Goal: Task Accomplishment & Management: Manage account settings

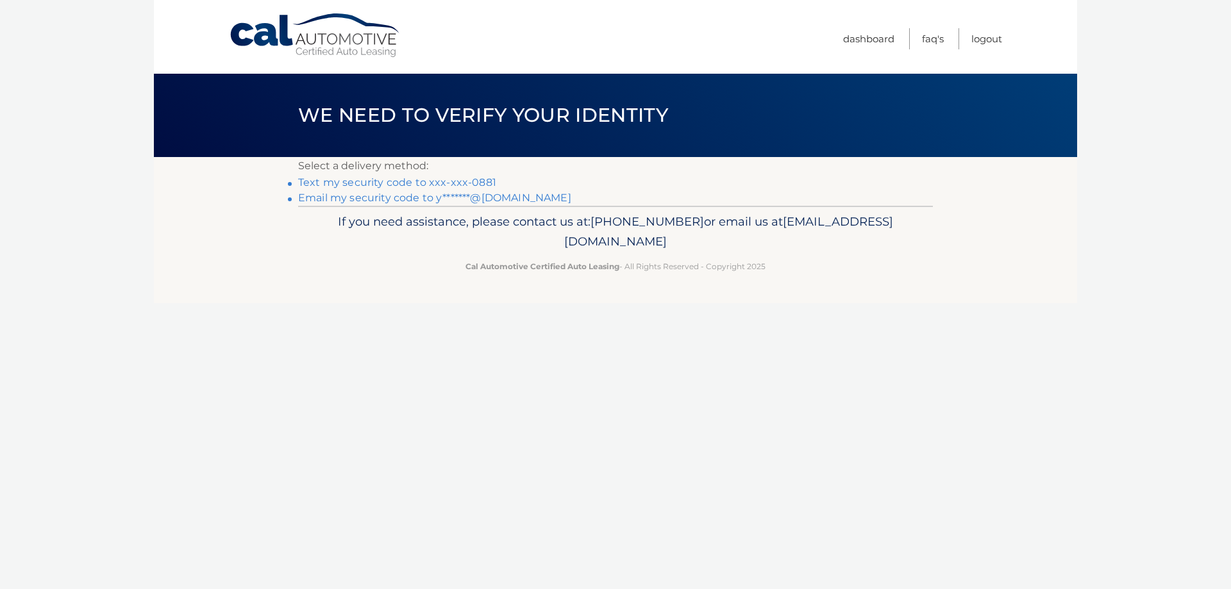
click at [456, 180] on link "Text my security code to xxx-xxx-0881" at bounding box center [397, 182] width 198 height 12
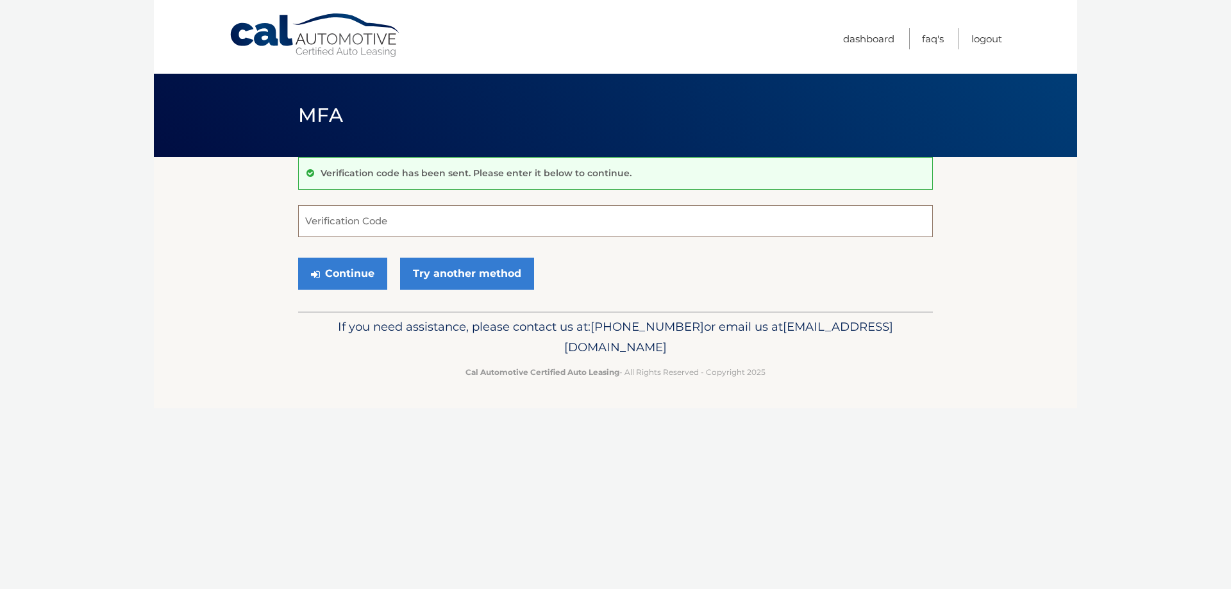
click at [392, 217] on input "Verification Code" at bounding box center [615, 221] width 635 height 32
type input "655138"
click at [355, 283] on button "Continue" at bounding box center [342, 274] width 89 height 32
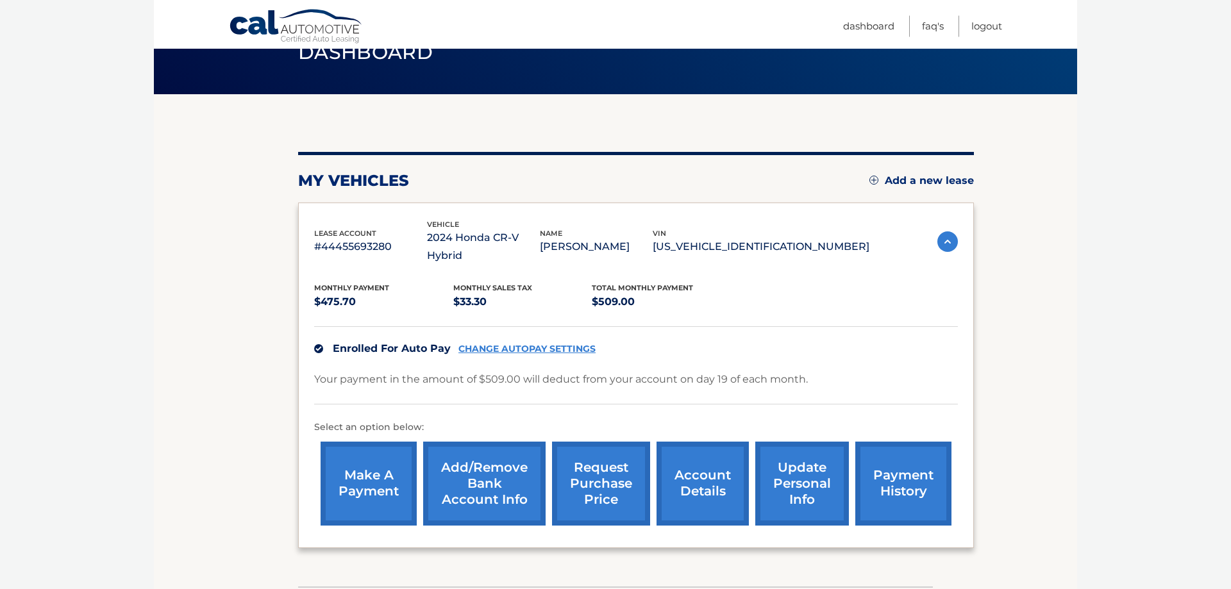
scroll to position [131, 0]
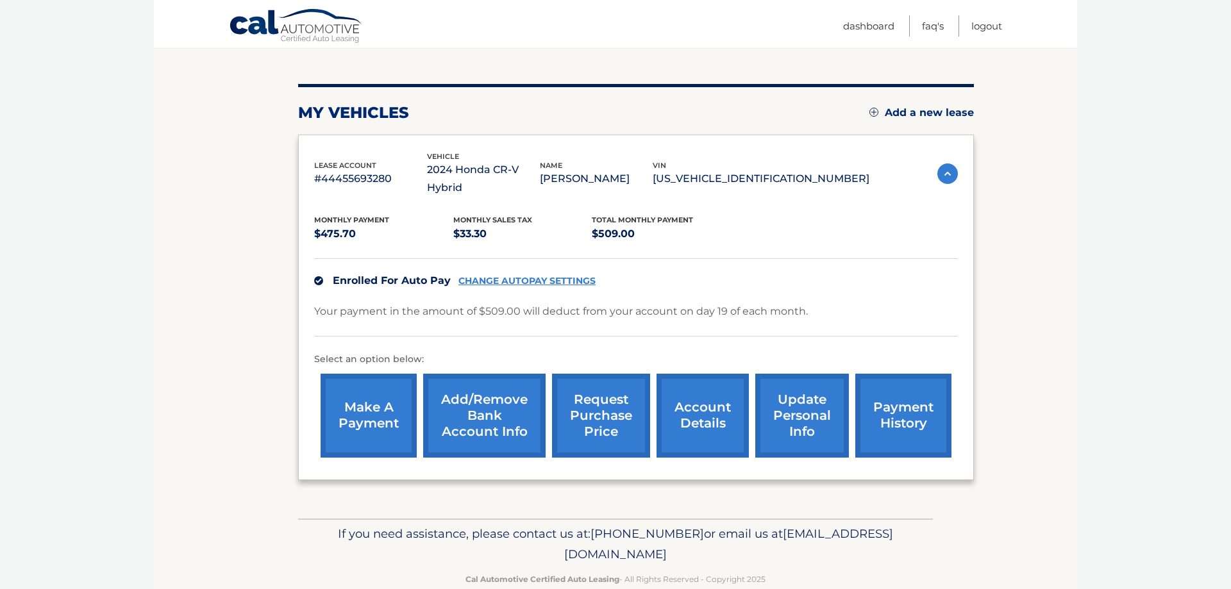
click at [477, 405] on link "Add/Remove bank account info" at bounding box center [484, 416] width 122 height 84
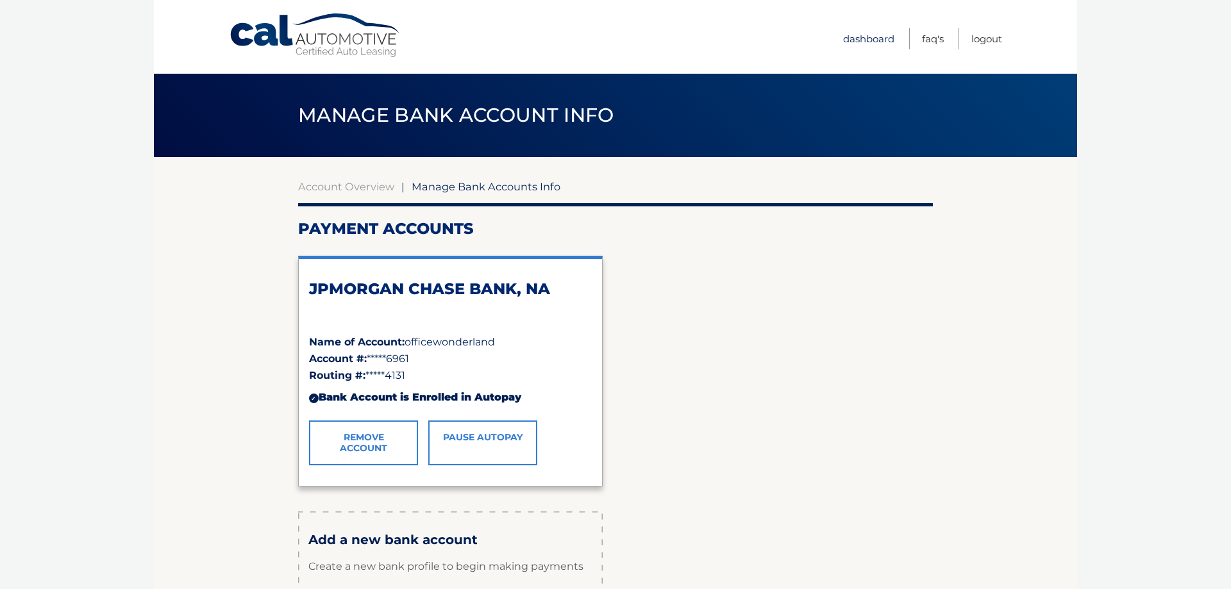
click at [873, 46] on link "Dashboard" at bounding box center [868, 38] width 51 height 21
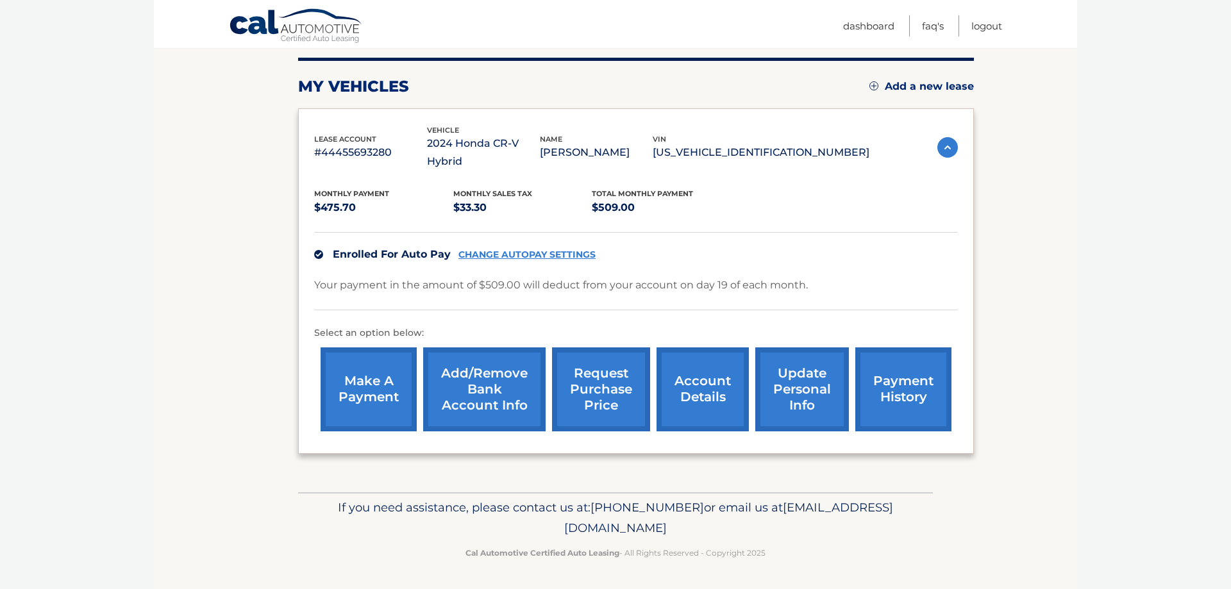
scroll to position [171, 0]
click at [360, 365] on link "make a payment" at bounding box center [368, 389] width 96 height 84
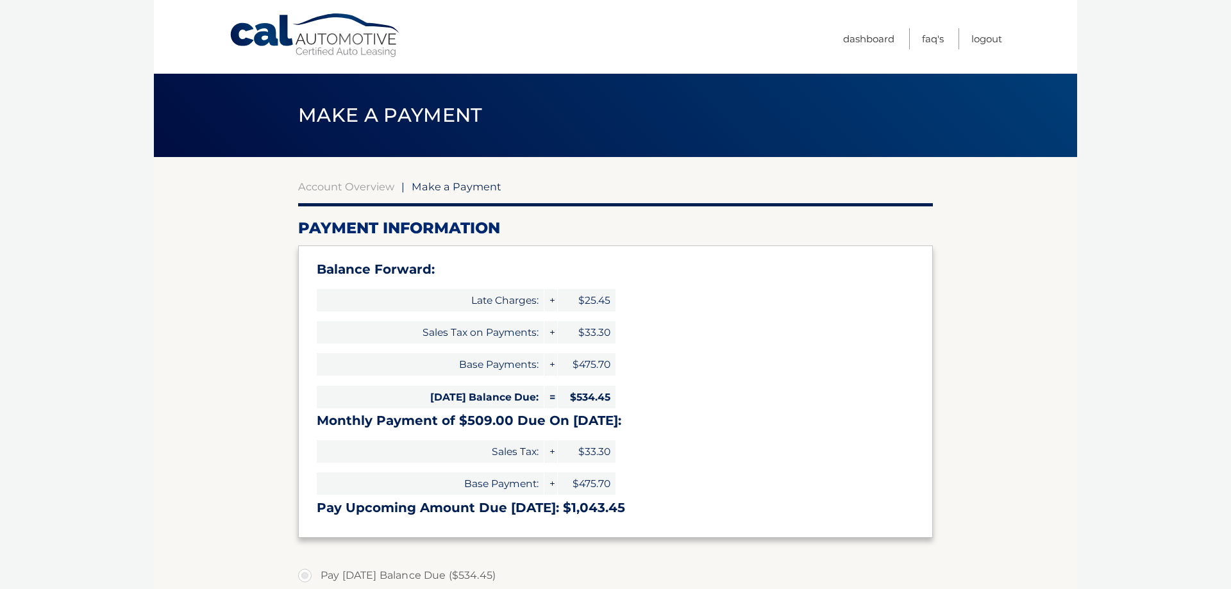
select select "YzUxMTFlN2QtOGY4Yy00YzQyLWEwYWQtMDgzNDRlNDFkZDA5"
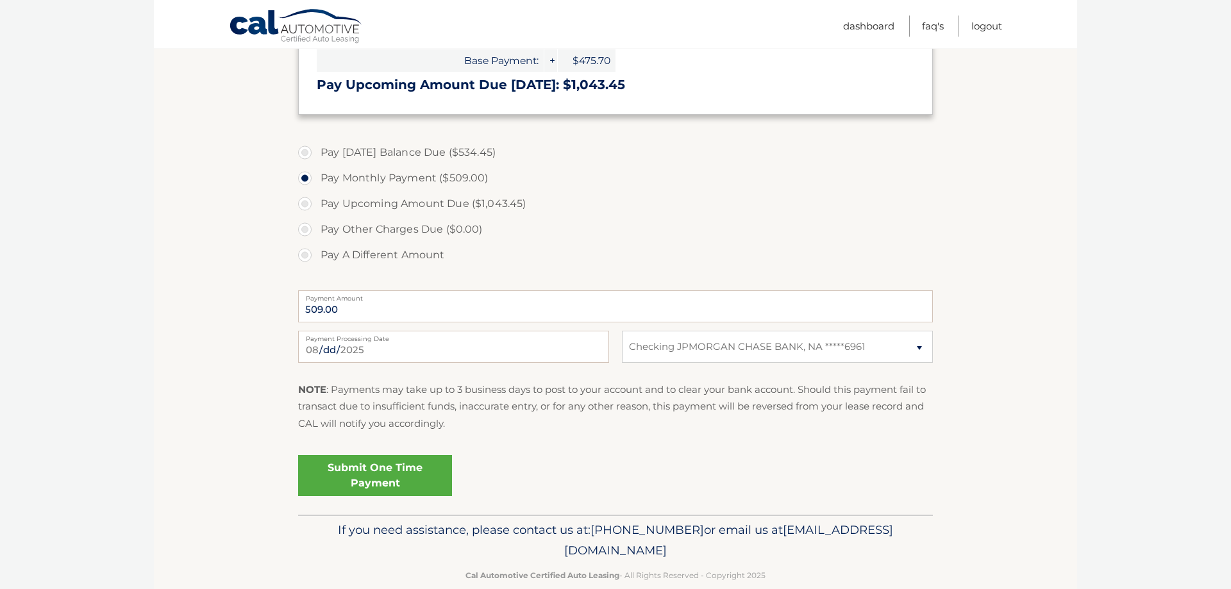
scroll to position [446, 0]
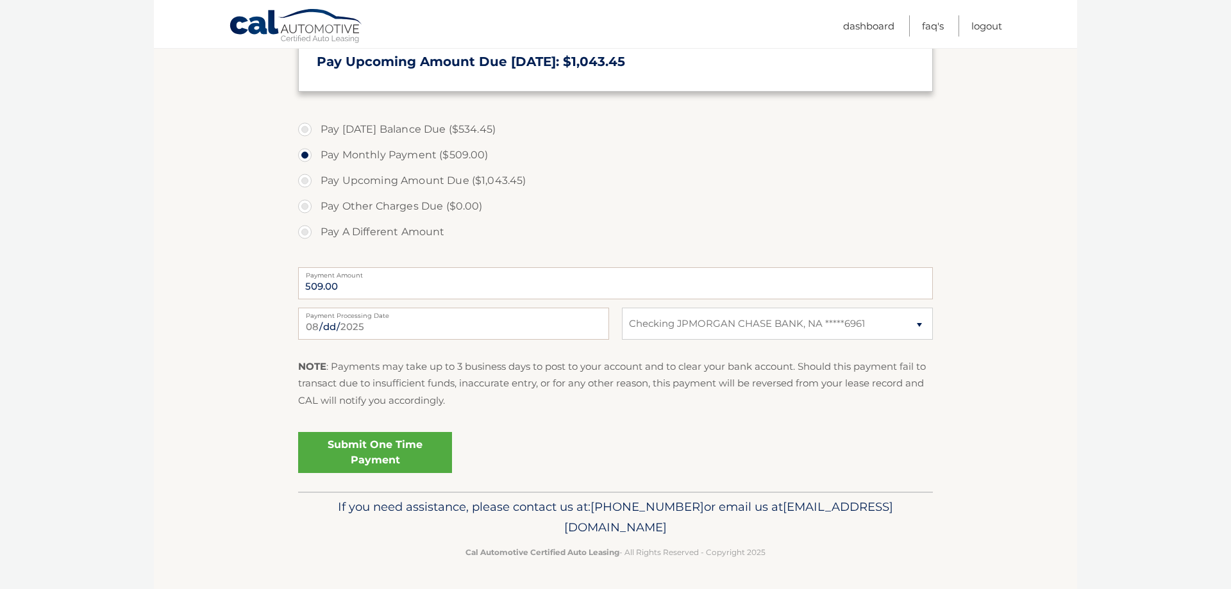
click at [410, 460] on link "Submit One Time Payment" at bounding box center [375, 452] width 154 height 41
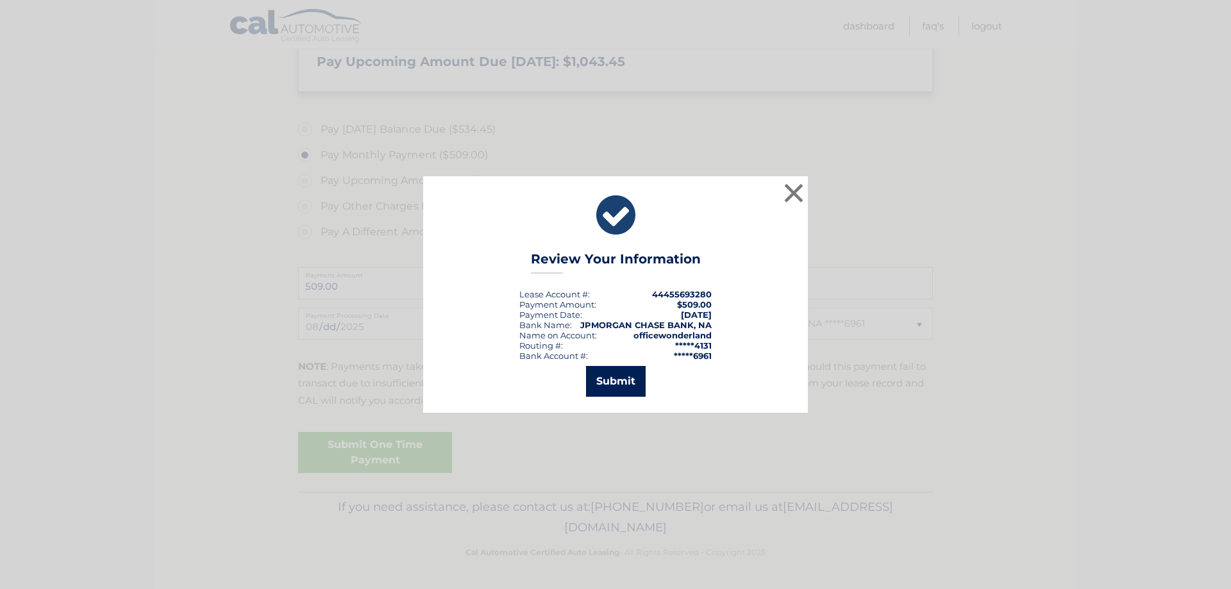
click at [638, 381] on button "Submit" at bounding box center [616, 381] width 60 height 31
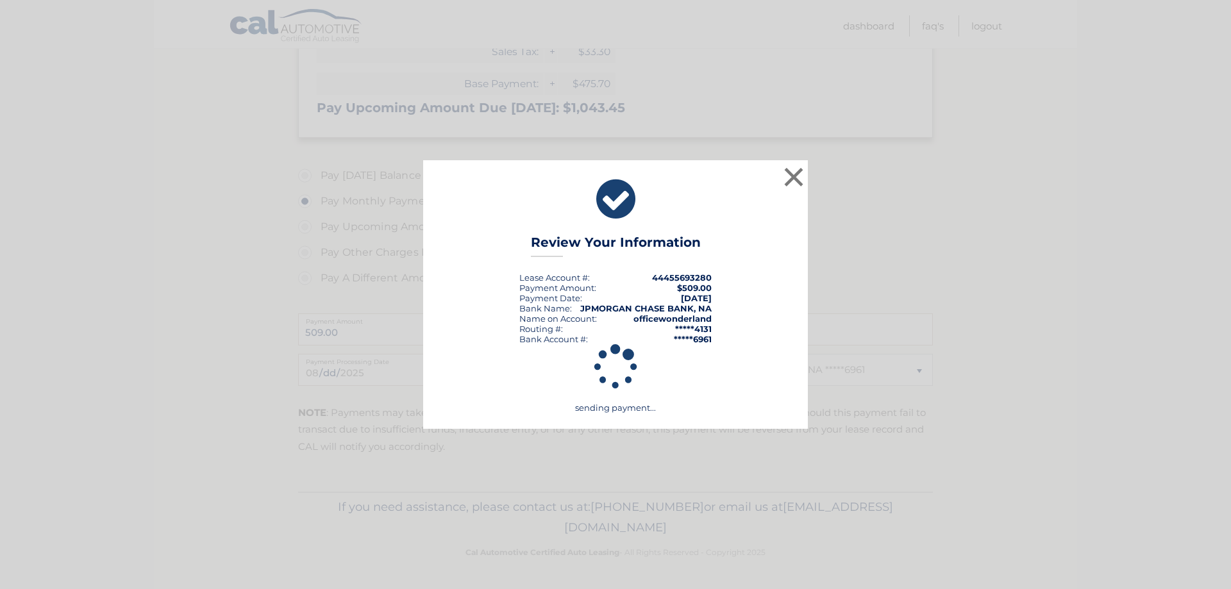
scroll to position [400, 0]
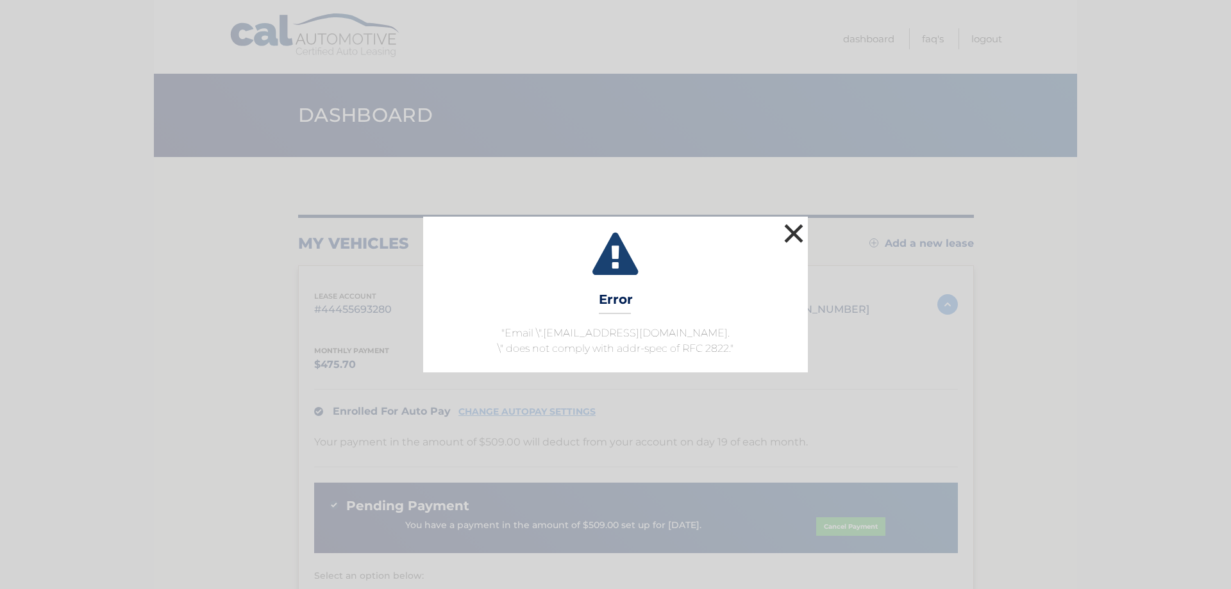
click at [791, 237] on button "×" at bounding box center [794, 233] width 26 height 26
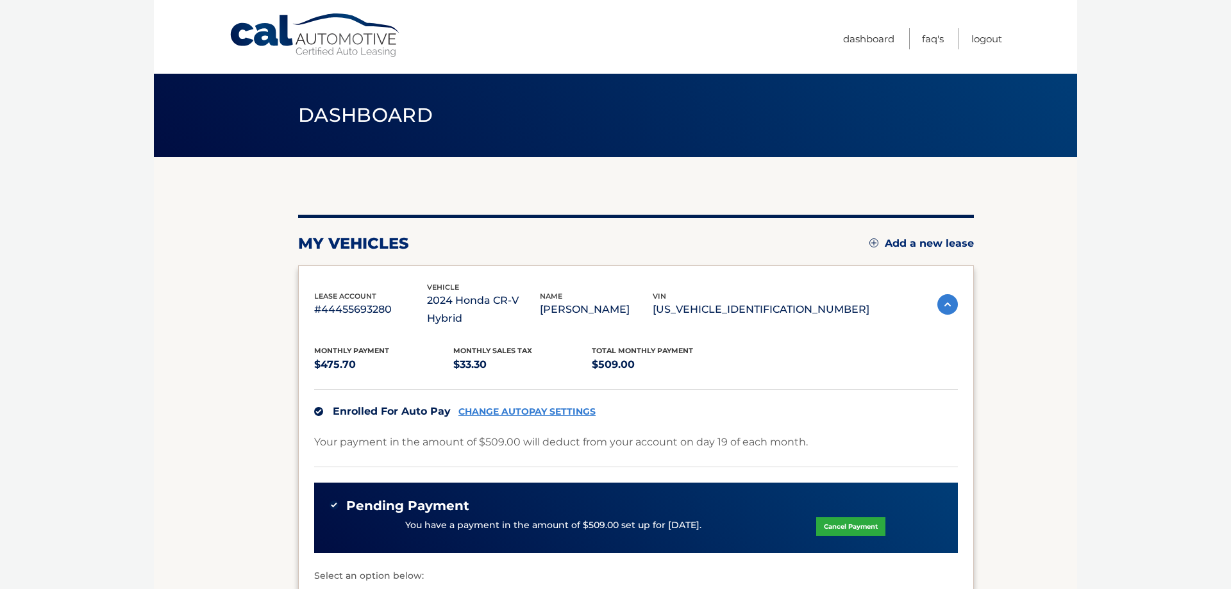
click at [523, 406] on link "CHANGE AUTOPAY SETTINGS" at bounding box center [526, 411] width 137 height 11
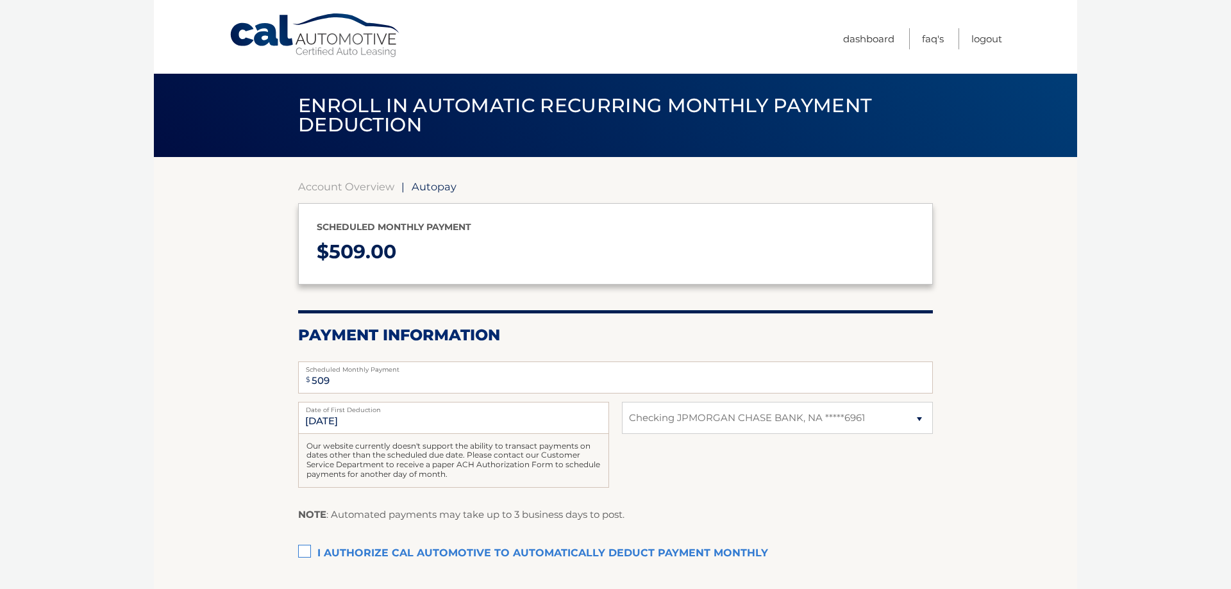
select select "YzUxMTFlN2QtOGY4Yy00YzQyLWEwYWQtMDgzNDRlNDFkZDA5"
click at [345, 551] on label "I authorize cal automotive to automatically deduct payment monthly This checkbo…" at bounding box center [615, 554] width 635 height 26
click at [0, 0] on input "I authorize cal automotive to automatically deduct payment monthly This checkbo…" at bounding box center [0, 0] width 0 height 0
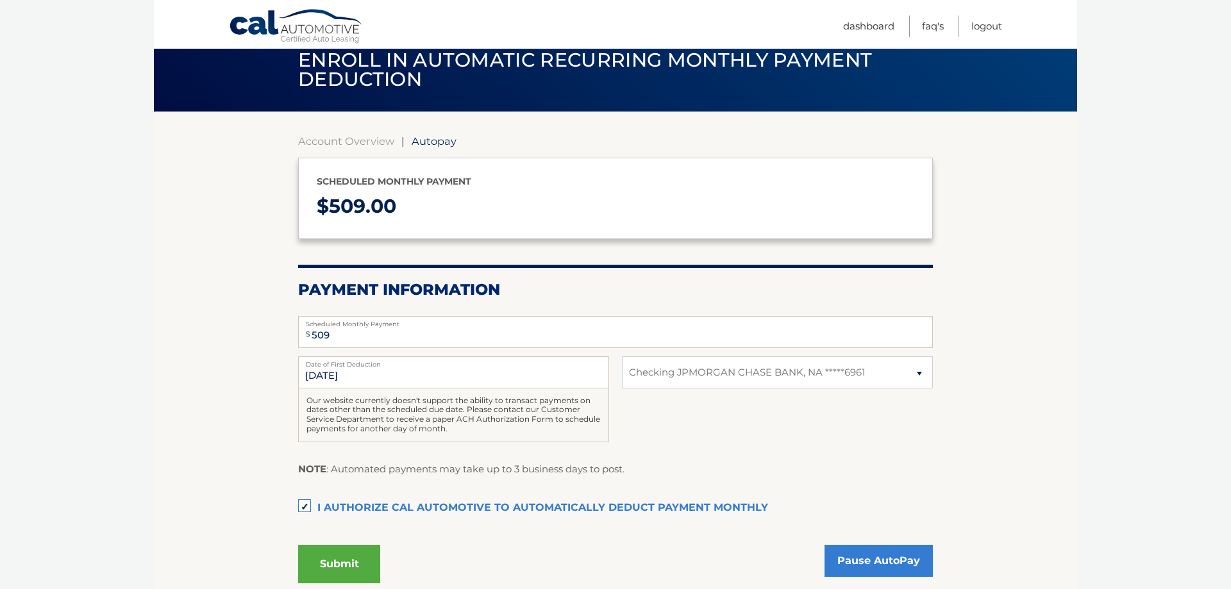
scroll to position [65, 0]
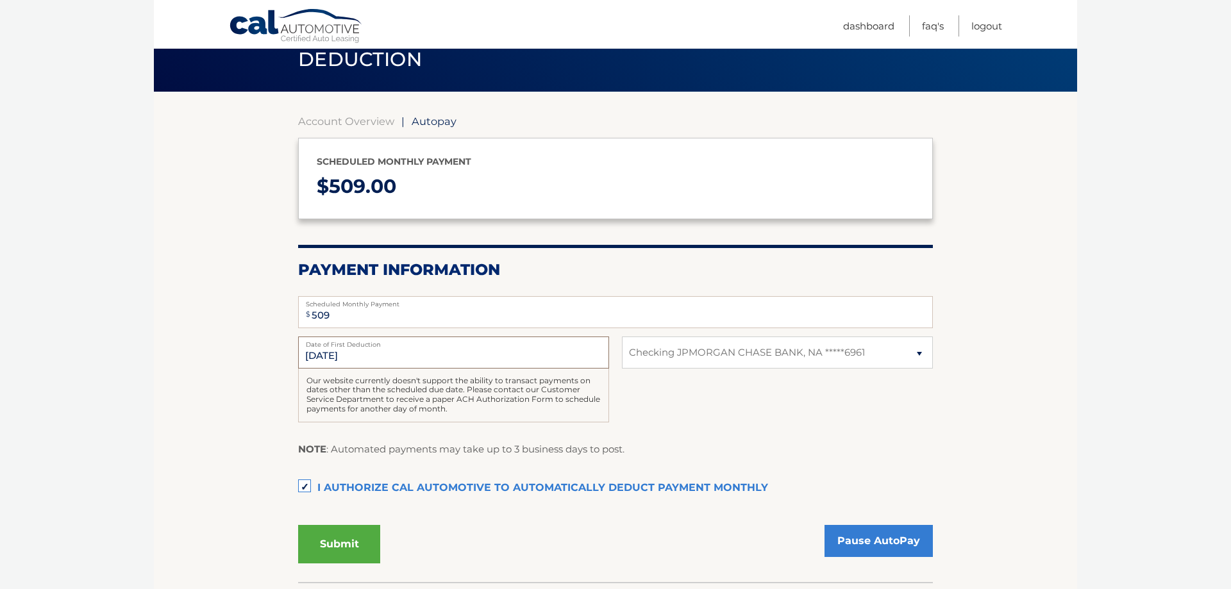
click at [397, 354] on input "[DATE]" at bounding box center [453, 353] width 311 height 32
click at [353, 537] on button "Submit" at bounding box center [339, 544] width 82 height 38
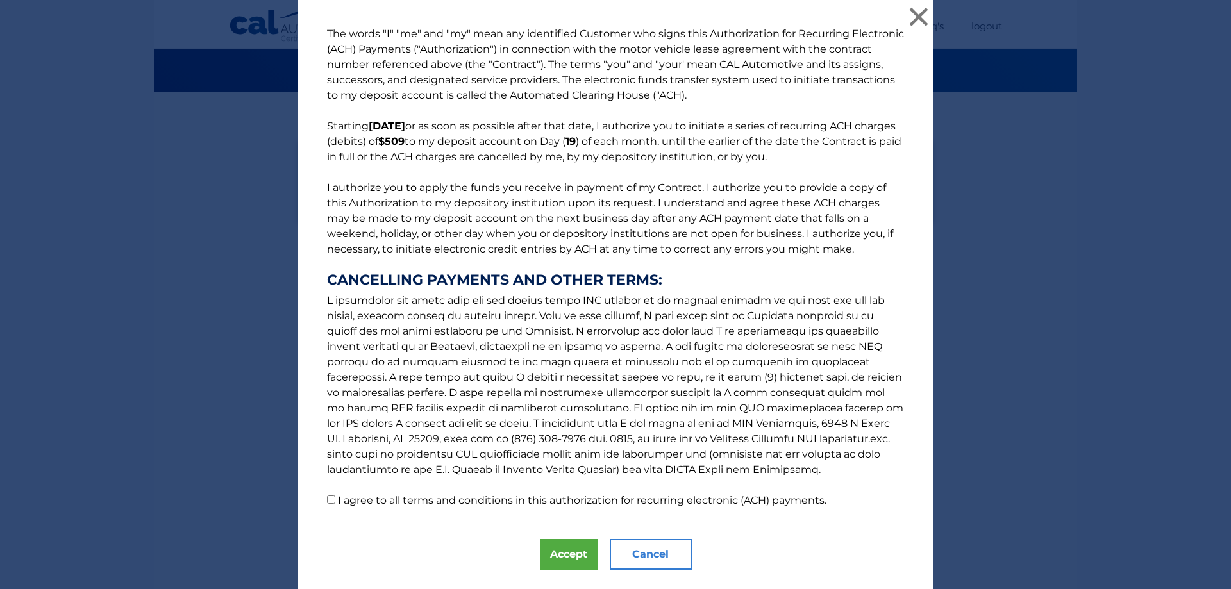
click at [355, 506] on label "I agree to all terms and conditions in this authorization for recurring electro…" at bounding box center [582, 500] width 488 height 12
click at [335, 504] on input "I agree to all terms and conditions in this authorization for recurring electro…" at bounding box center [331, 499] width 8 height 8
checkbox input "true"
click at [549, 545] on button "Accept" at bounding box center [569, 554] width 58 height 31
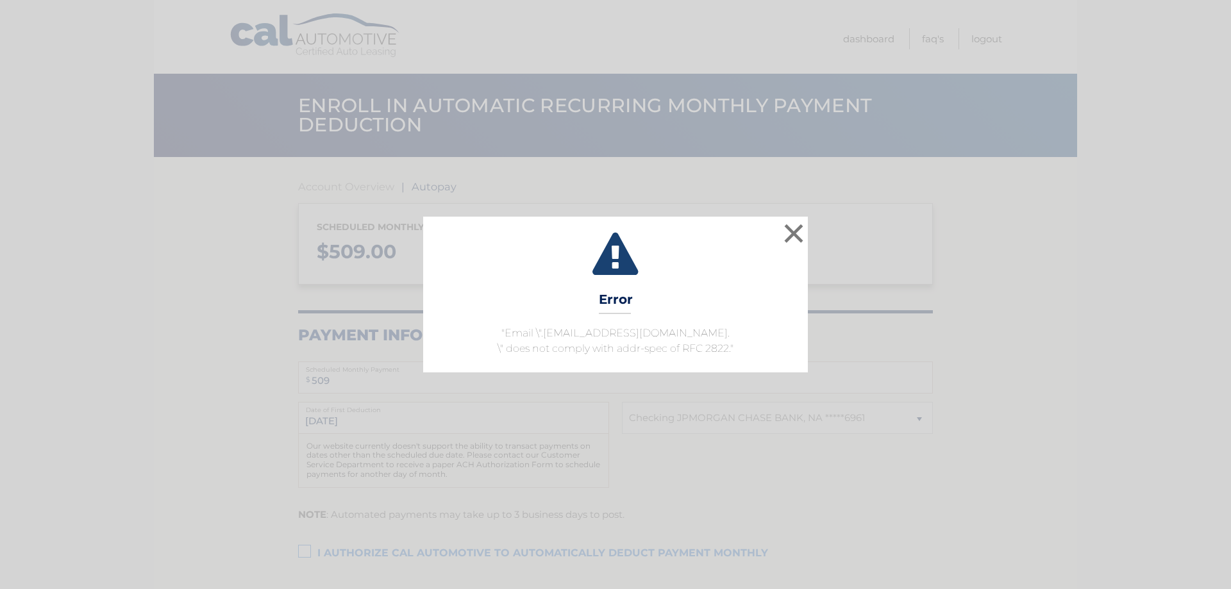
select select "YzUxMTFlN2QtOGY4Yy00YzQyLWEwYWQtMDgzNDRlNDFkZDA5"
click at [792, 244] on button "×" at bounding box center [794, 233] width 26 height 26
